Goal: Information Seeking & Learning: Learn about a topic

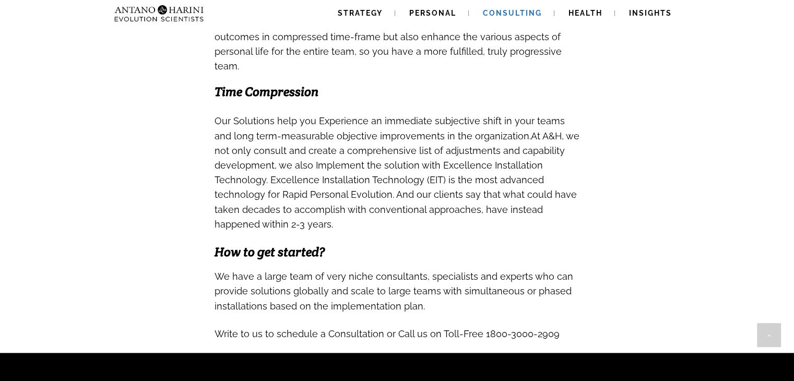
scroll to position [948, 0]
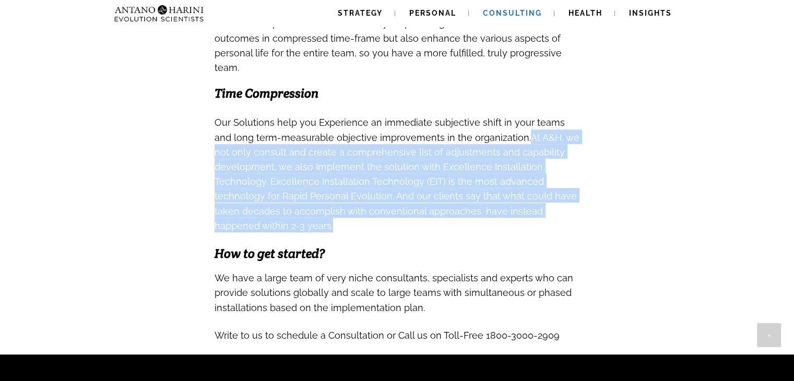
drag, startPoint x: 507, startPoint y: 136, endPoint x: 374, endPoint y: 225, distance: 160.4
click at [374, 225] on h3 "Our Solutions help you Experience an immediate subjective shift in your teams a…" at bounding box center [397, 173] width 365 height 118
copy span "At A&H, we not only consult and create a comprehensive list of adjustments and …"
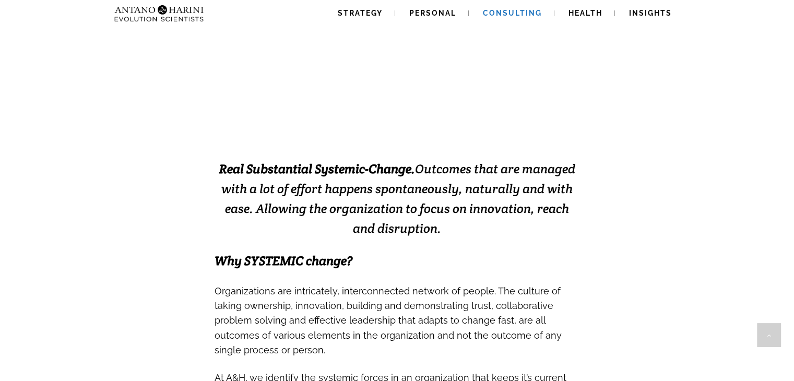
scroll to position [0, 0]
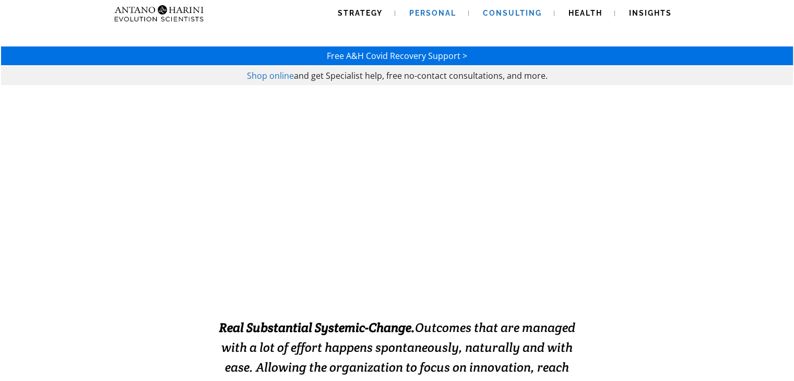
click at [433, 15] on span "Personal" at bounding box center [432, 13] width 47 height 8
click at [382, 14] on span "Strategy" at bounding box center [360, 13] width 45 height 8
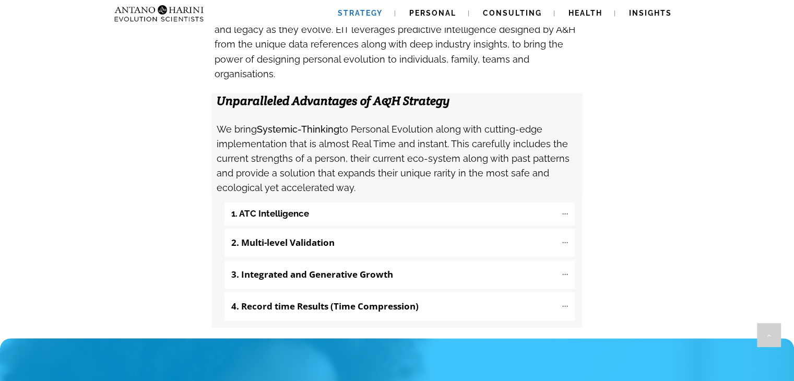
scroll to position [1078, 0]
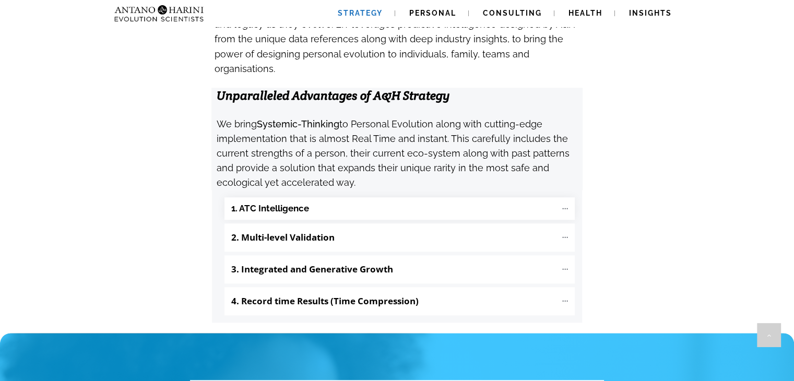
click at [393, 197] on "1. ATC Intelligence" at bounding box center [399, 208] width 350 height 22
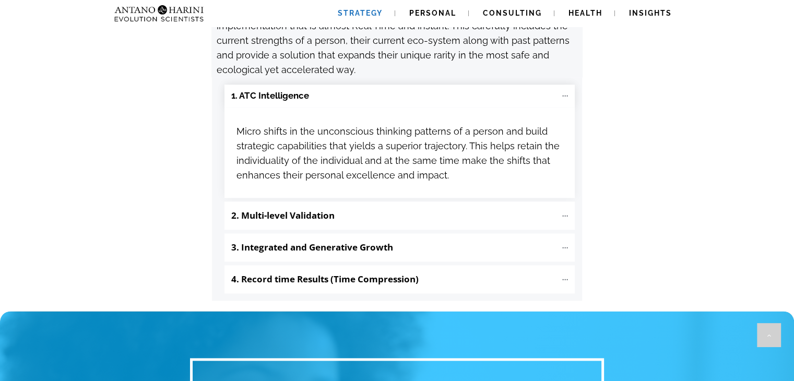
scroll to position [1192, 0]
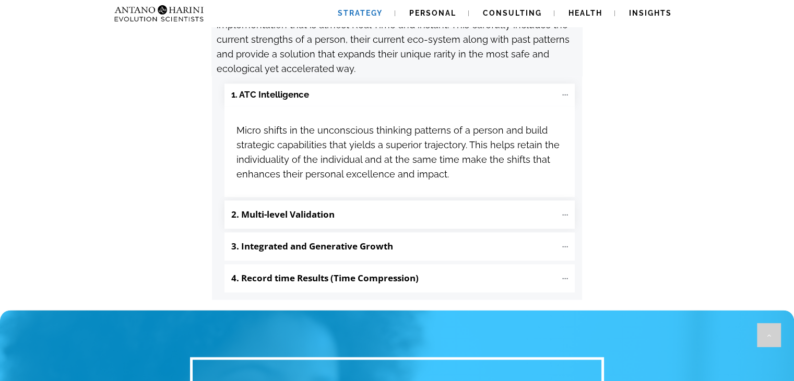
click at [362, 206] on p "2. Multi-level Validation" at bounding box center [393, 215] width 325 height 18
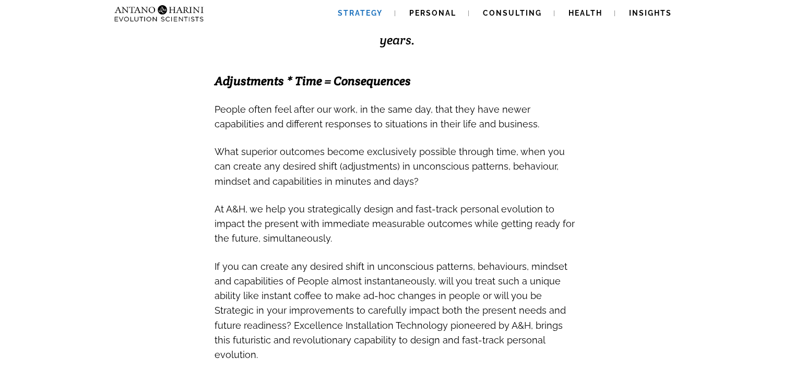
scroll to position [0, 0]
